Goal: Find specific page/section: Find specific page/section

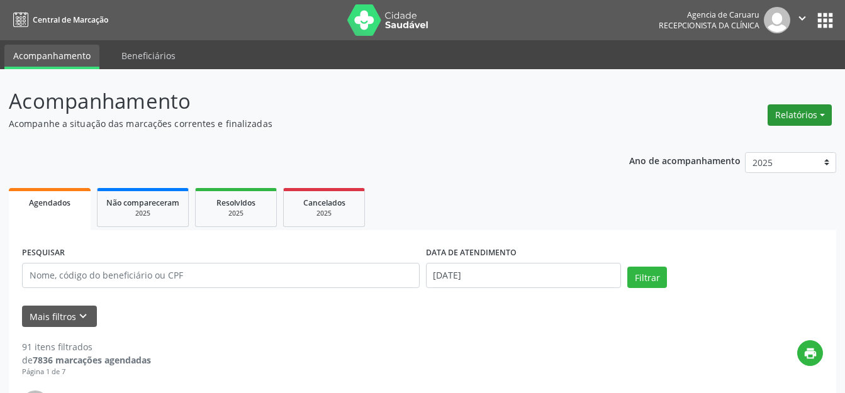
click at [783, 114] on button "Relatórios" at bounding box center [800, 114] width 64 height 21
click at [735, 134] on link "Agendamentos" at bounding box center [764, 142] width 135 height 18
select select "7"
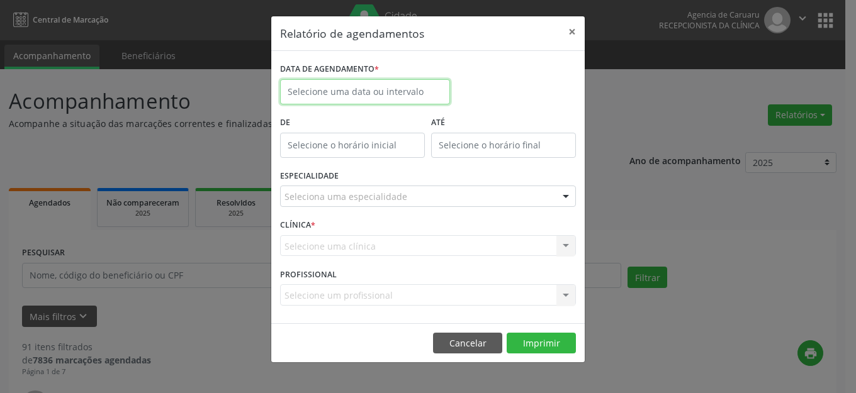
click at [379, 89] on input "text" at bounding box center [365, 91] width 170 height 25
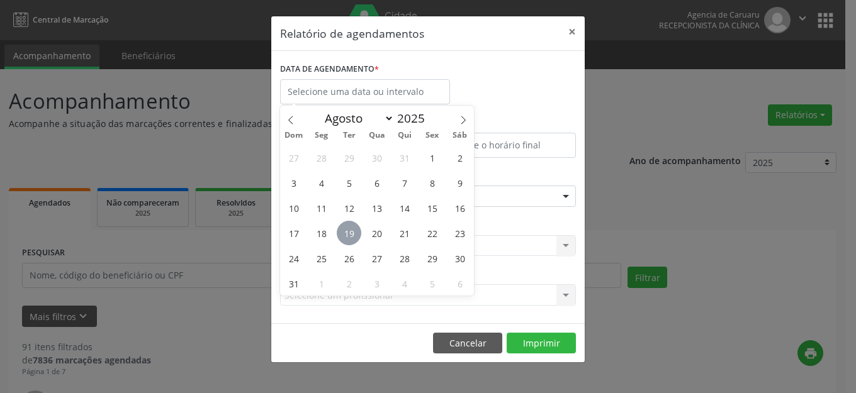
click at [350, 237] on span "19" at bounding box center [349, 233] width 25 height 25
type input "[DATE]"
click at [351, 237] on span "19" at bounding box center [349, 233] width 25 height 25
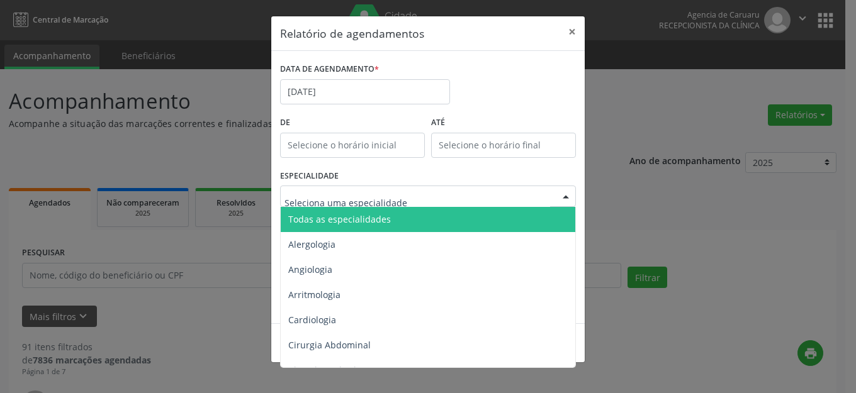
click at [375, 211] on span "Todas as especialidades" at bounding box center [429, 219] width 296 height 25
click at [374, 217] on span "Todas as especialidades" at bounding box center [339, 219] width 103 height 12
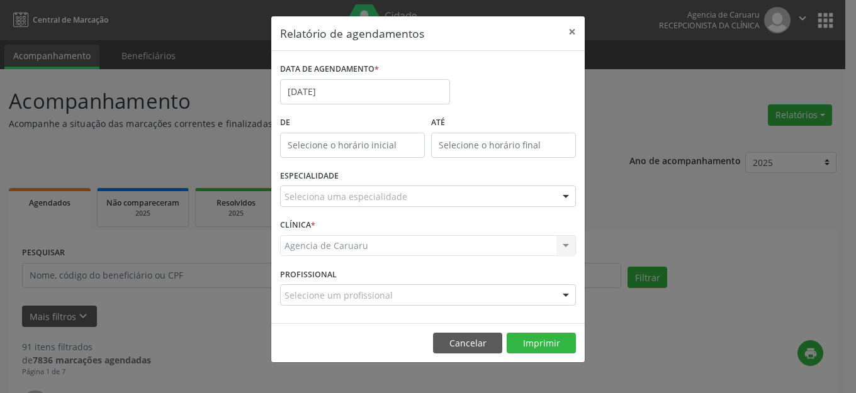
click at [437, 196] on div "Seleciona uma especialidade" at bounding box center [428, 196] width 296 height 21
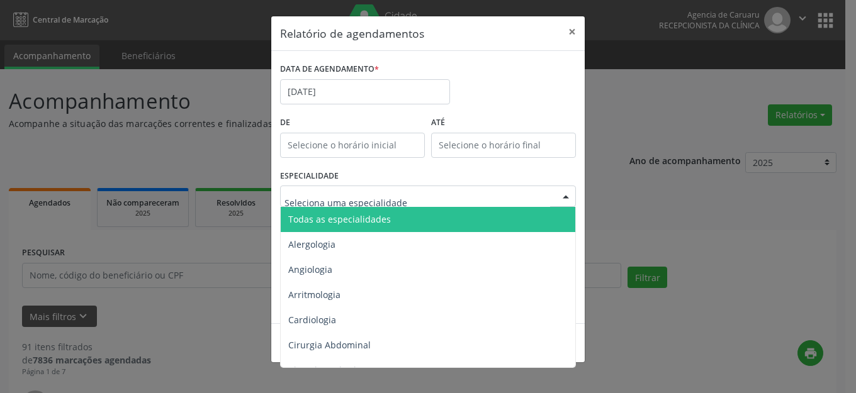
click at [437, 209] on span "Todas as especialidades" at bounding box center [429, 219] width 296 height 25
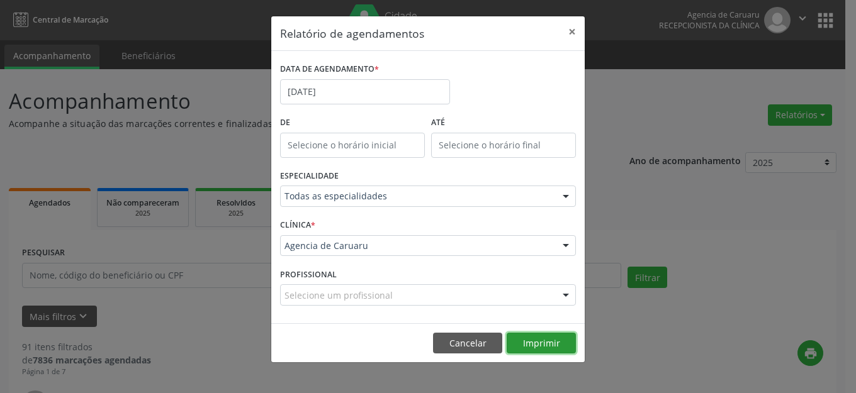
click at [530, 341] on button "Imprimir" at bounding box center [541, 343] width 69 height 21
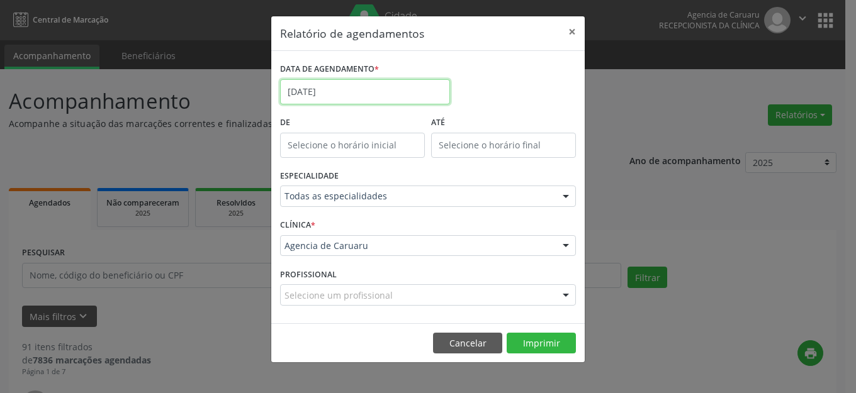
click at [363, 92] on input "[DATE]" at bounding box center [365, 91] width 170 height 25
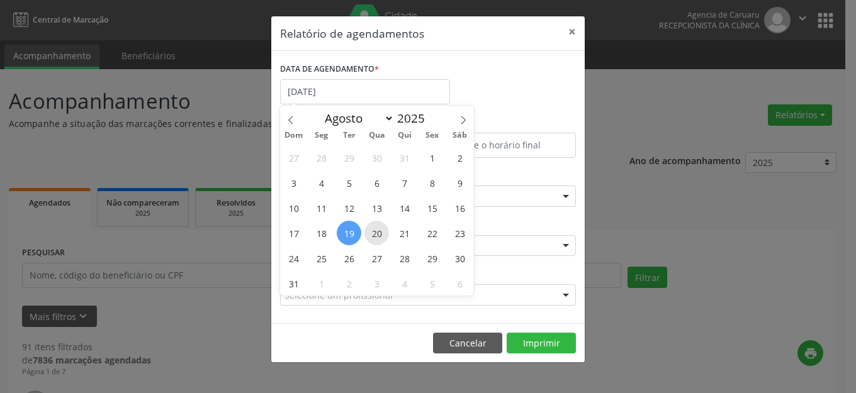
click at [374, 229] on span "20" at bounding box center [376, 233] width 25 height 25
type input "[DATE]"
click at [374, 229] on span "20" at bounding box center [376, 233] width 25 height 25
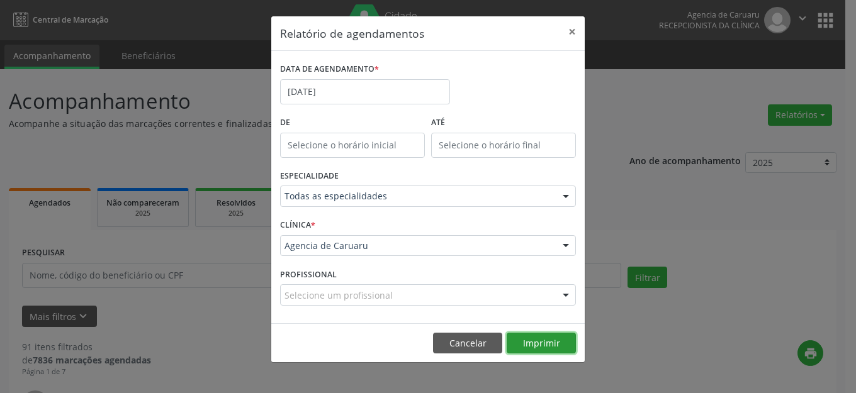
click at [513, 340] on button "Imprimir" at bounding box center [541, 343] width 69 height 21
click at [571, 29] on button "×" at bounding box center [571, 31] width 25 height 31
